Goal: Task Accomplishment & Management: Use online tool/utility

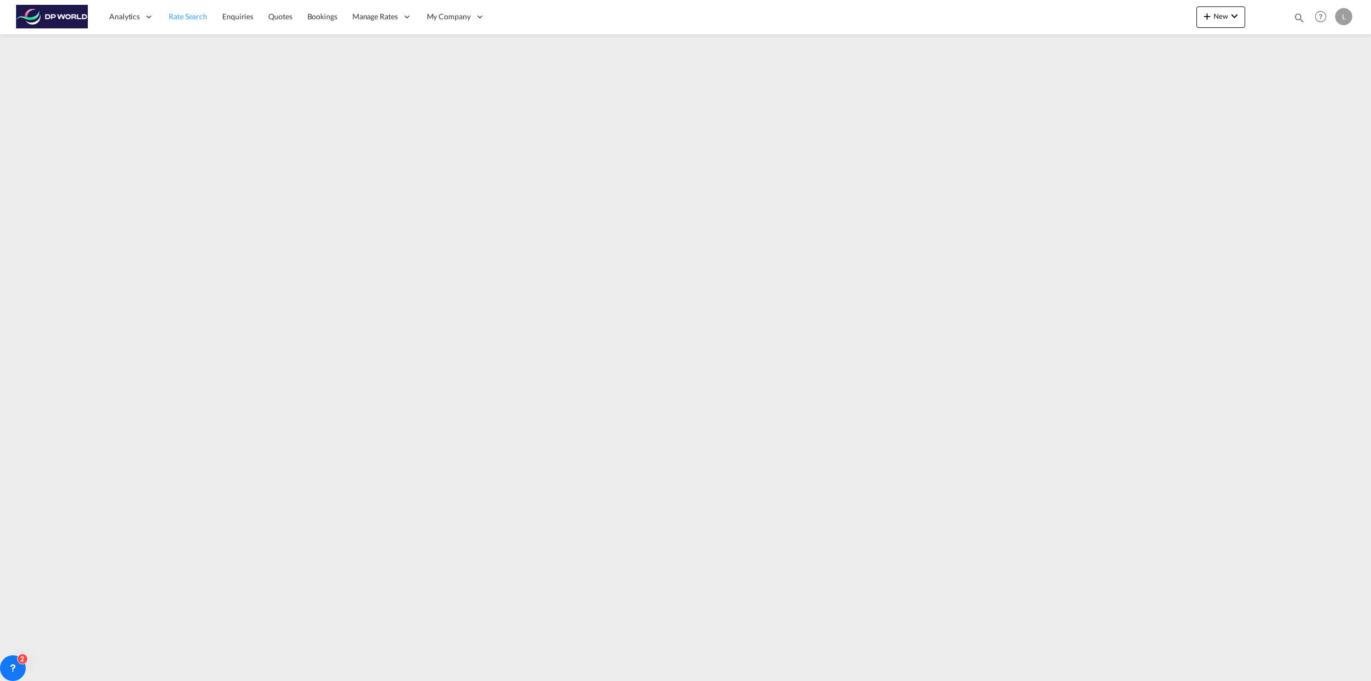
click at [200, 12] on span "Rate Search" at bounding box center [188, 16] width 39 height 9
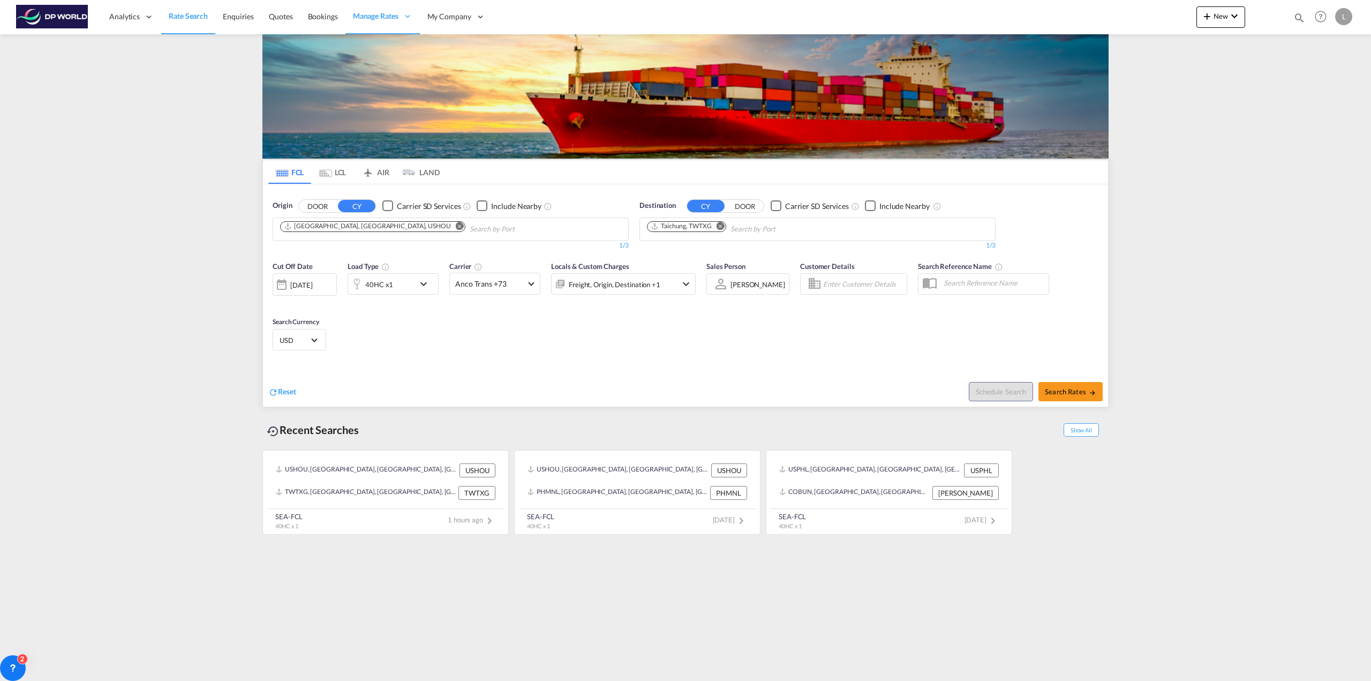
click at [456, 225] on md-icon "Remove" at bounding box center [460, 226] width 8 height 8
type input "louisvi"
click at [338, 253] on div "[PERSON_NAME], KY United States USLUI" at bounding box center [362, 254] width 203 height 32
click at [720, 225] on md-icon "Remove" at bounding box center [720, 226] width 8 height 8
type input "nhava"
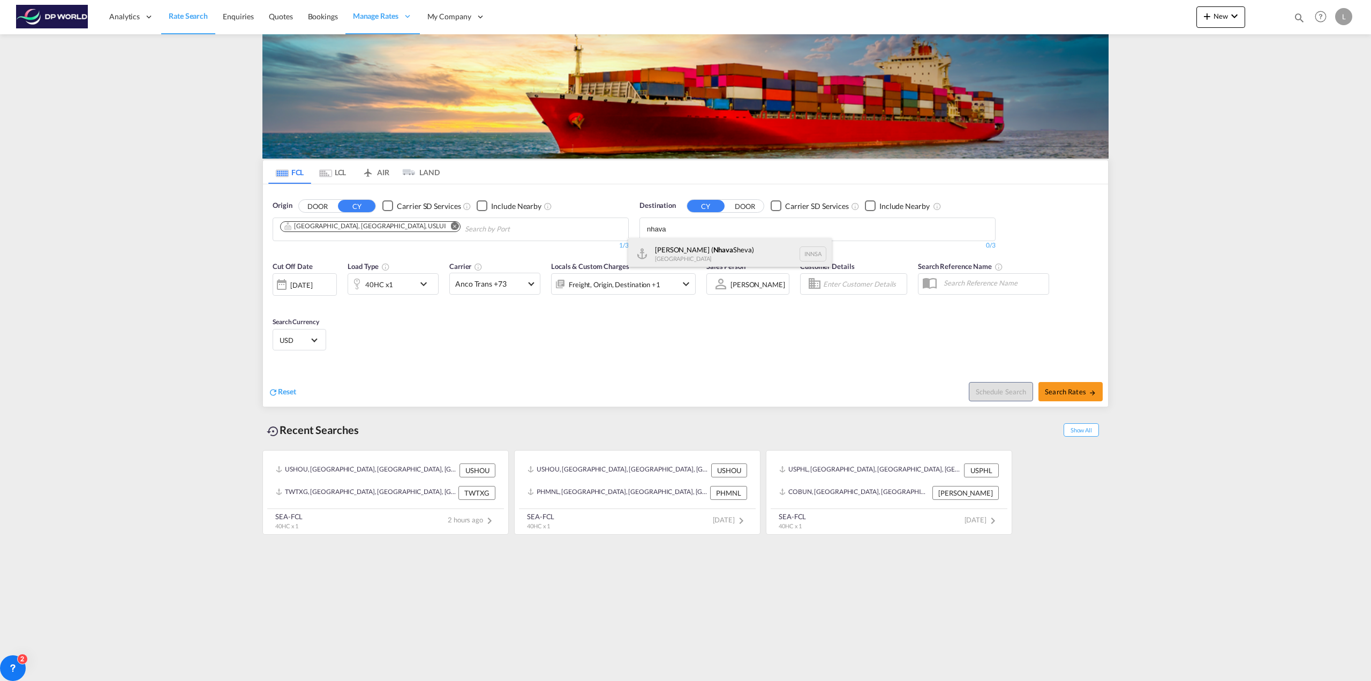
click at [718, 247] on div "[PERSON_NAME] ( [GEOGRAPHIC_DATA]) [GEOGRAPHIC_DATA] [GEOGRAPHIC_DATA]" at bounding box center [729, 254] width 203 height 32
type input "k"
click at [1080, 395] on span "Search Rates" at bounding box center [1070, 391] width 51 height 9
type input "USLUI to INNSA / [DATE]"
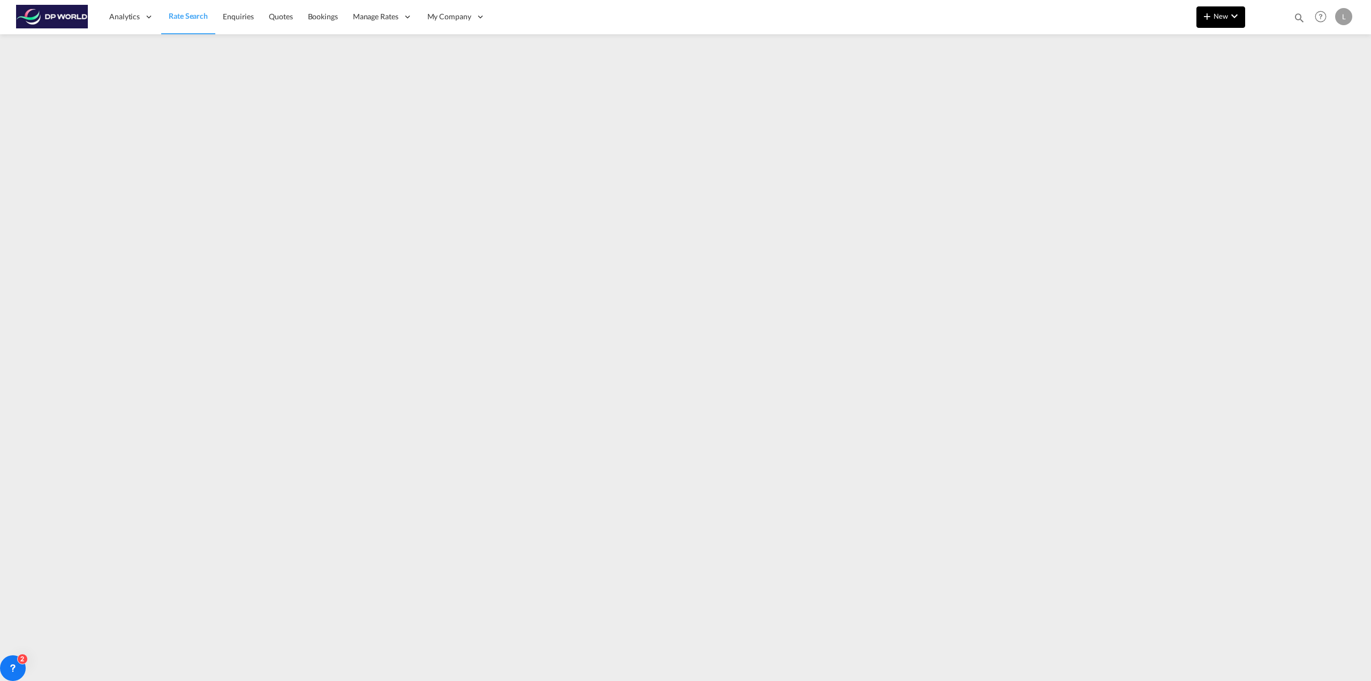
click at [1229, 16] on md-icon "icon-chevron-down" at bounding box center [1234, 16] width 13 height 13
click at [1261, 75] on span "Ratesheet" at bounding box center [1265, 80] width 12 height 21
click at [1210, 7] on button "New" at bounding box center [1220, 16] width 49 height 21
click at [1271, 79] on span "Ratesheet" at bounding box center [1265, 80] width 12 height 21
